Goal: Information Seeking & Learning: Check status

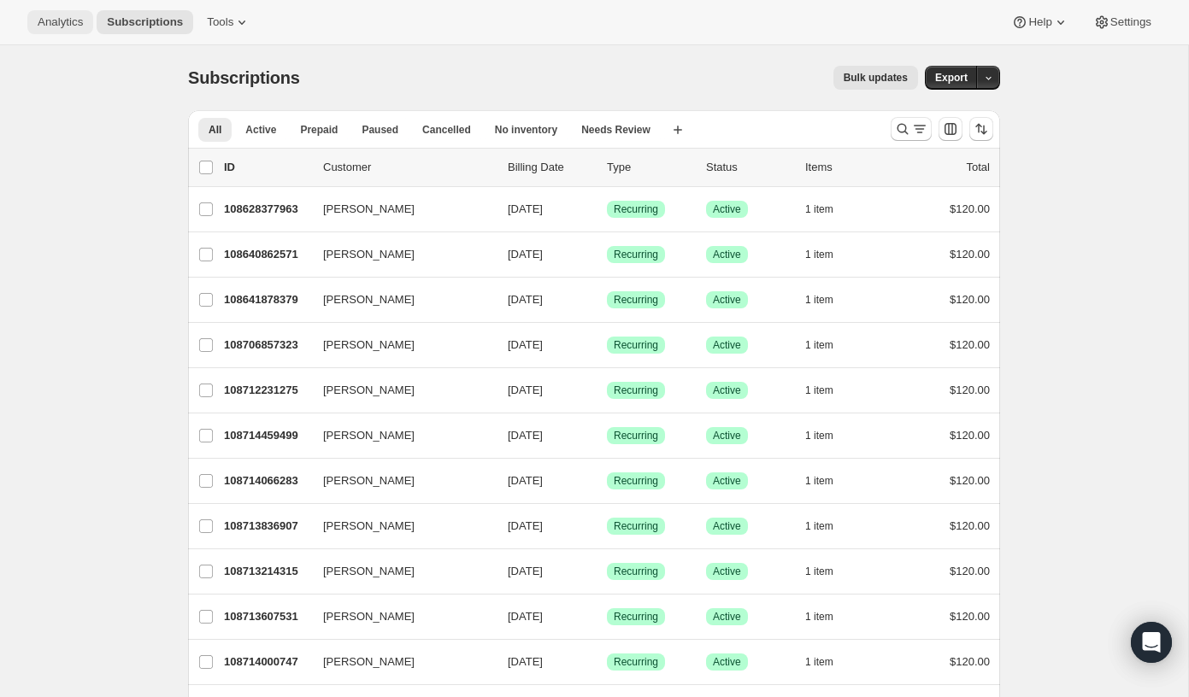
click at [44, 20] on span "Analytics" at bounding box center [60, 22] width 45 height 14
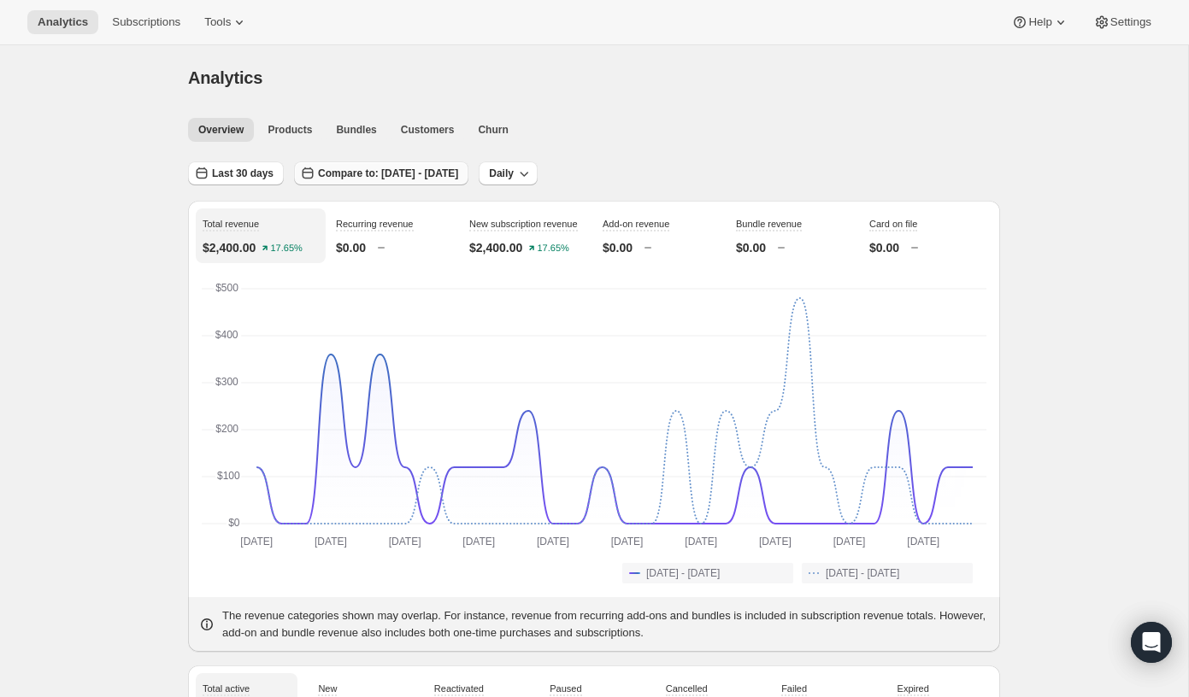
click at [458, 172] on span "Compare to: [DATE] - [DATE]" at bounding box center [388, 174] width 140 height 14
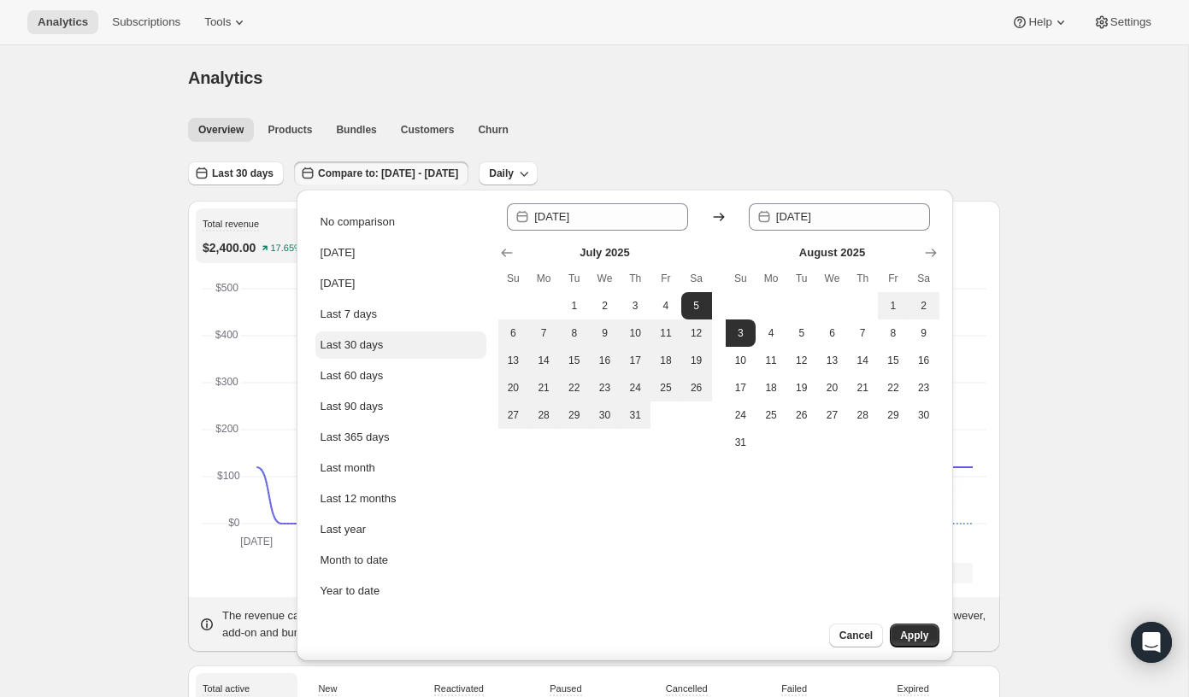
click at [392, 337] on button "Last 30 days" at bounding box center [400, 345] width 171 height 27
type input "[DATE]"
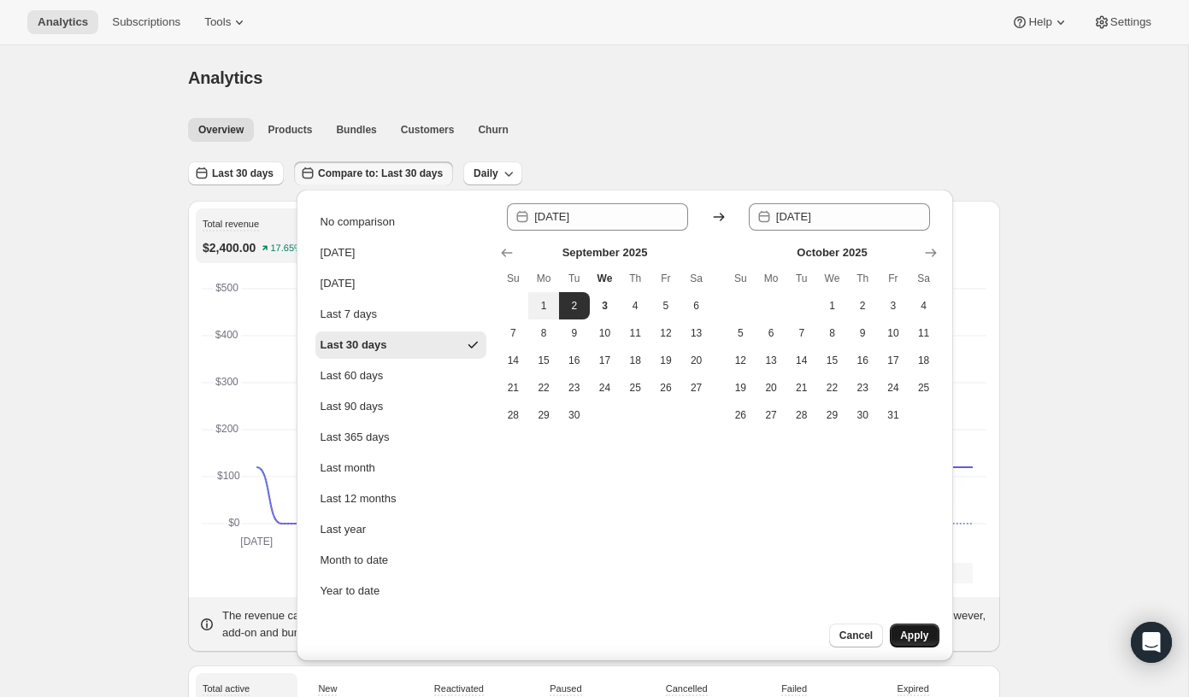
click at [931, 644] on button "Apply" at bounding box center [914, 636] width 49 height 24
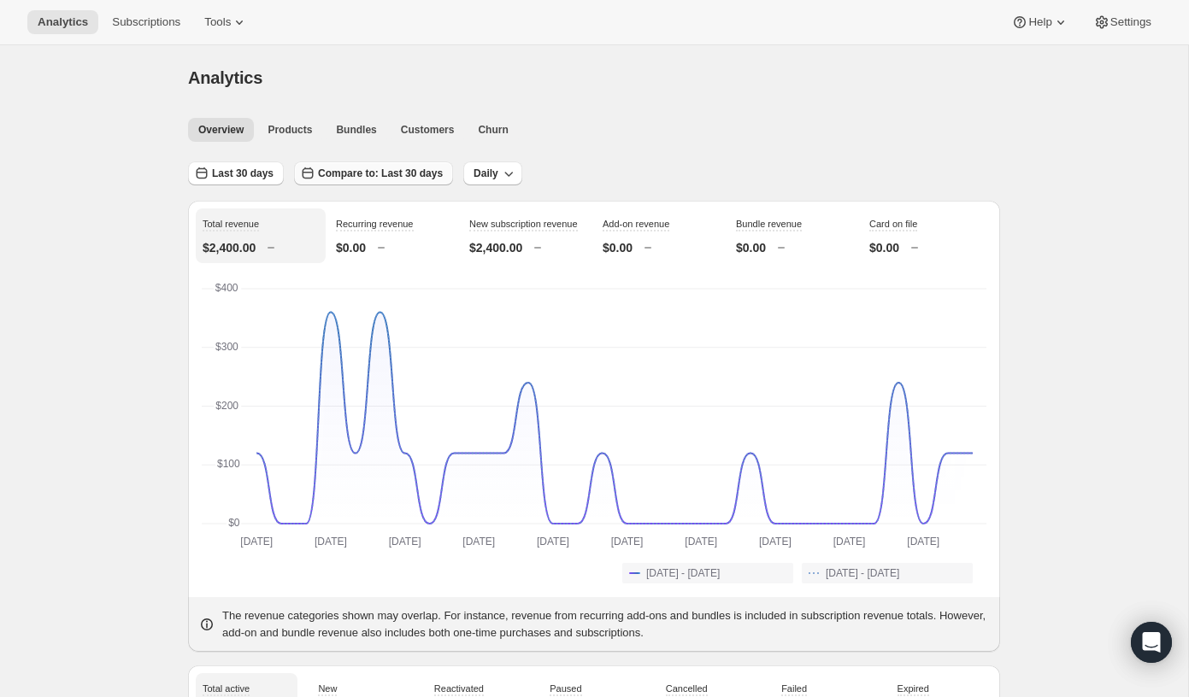
click at [359, 171] on span "Compare to: Last 30 days" at bounding box center [380, 174] width 125 height 14
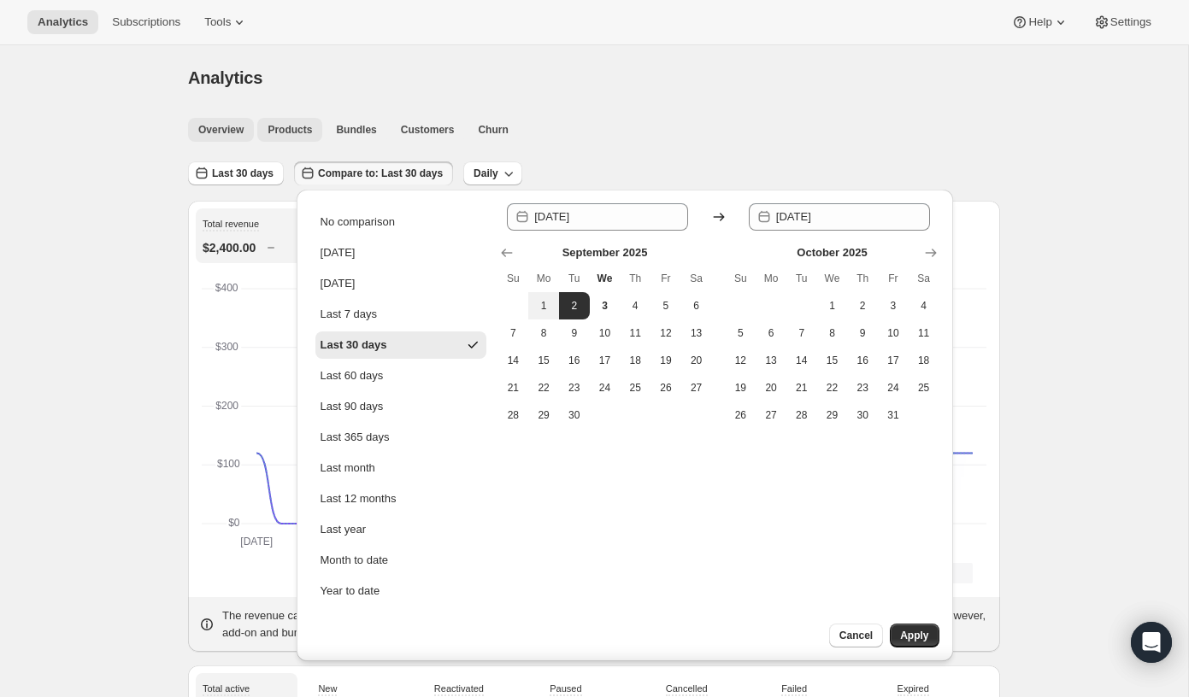
click at [292, 128] on span "Products" at bounding box center [289, 130] width 44 height 14
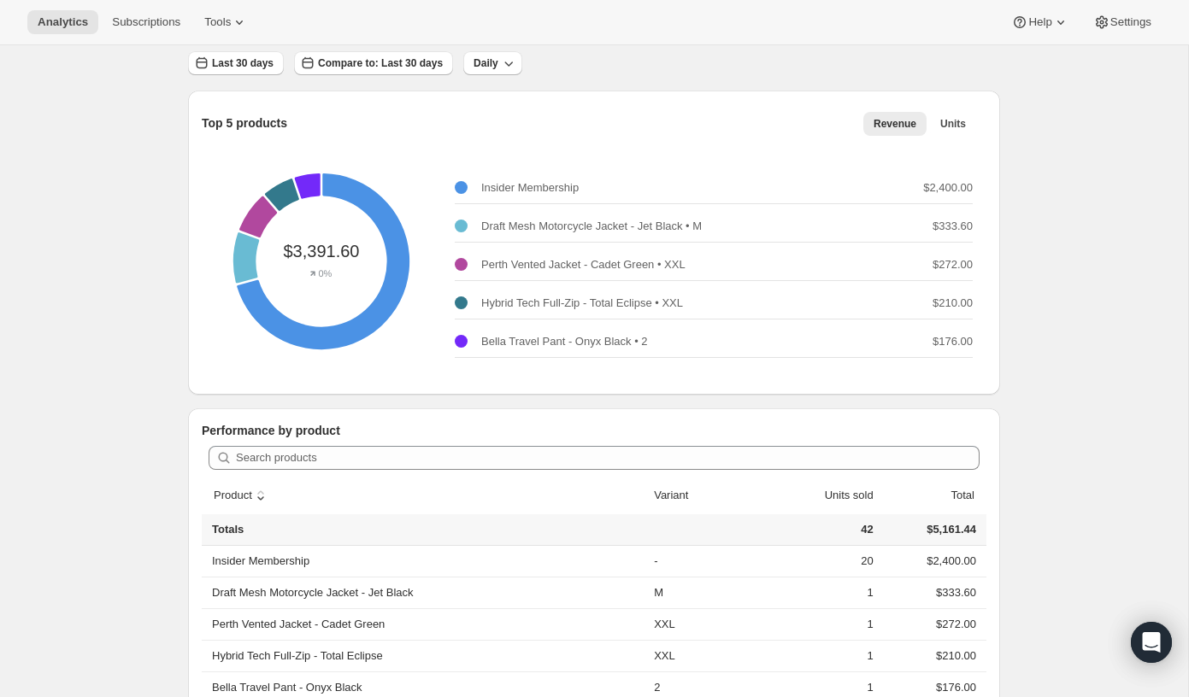
scroll to position [101, 0]
